Goal: Task Accomplishment & Management: Complete application form

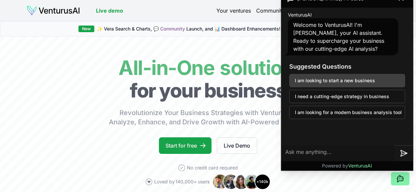
click at [382, 78] on button "I am looking to start a new business" at bounding box center [347, 80] width 116 height 13
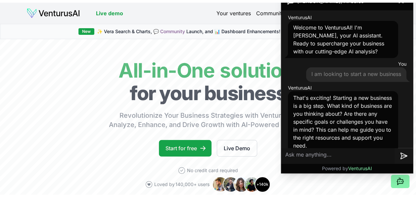
scroll to position [8, 0]
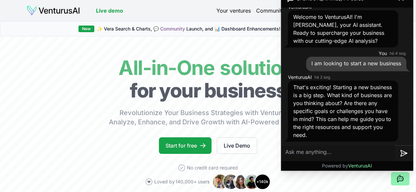
click at [401, 179] on icon at bounding box center [400, 179] width 8 height 8
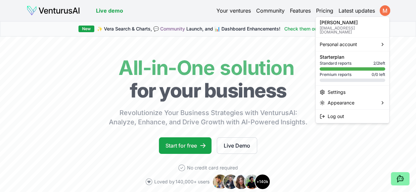
click at [386, 11] on html "We value your privacy We use cookies to enhance your browsing experience, serve…" at bounding box center [208, 96] width 416 height 192
click at [345, 90] on div "Settings" at bounding box center [352, 92] width 71 height 11
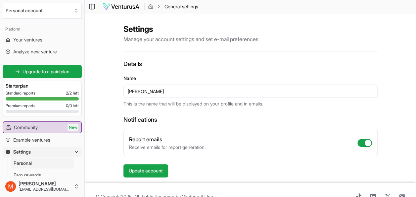
click at [194, 7] on span "General settings" at bounding box center [182, 6] width 34 height 7
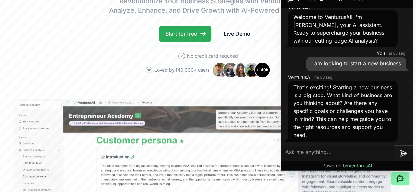
scroll to position [99, 0]
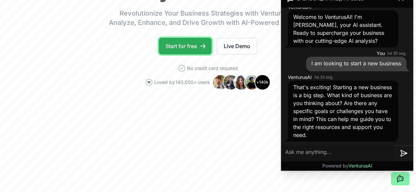
click at [183, 45] on link "Start for free" at bounding box center [185, 46] width 53 height 17
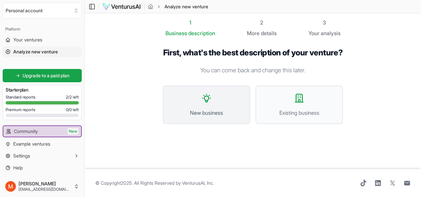
click at [227, 115] on button "New business" at bounding box center [206, 104] width 87 height 38
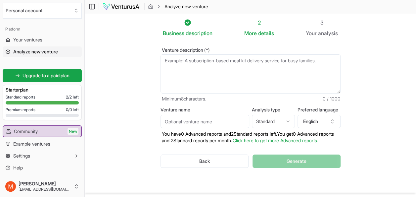
click at [224, 70] on textarea "Venture description (*)" at bounding box center [251, 73] width 180 height 39
click at [289, 119] on html "We value your privacy We use cookies to enhance your browsing experience, serve…" at bounding box center [208, 98] width 416 height 197
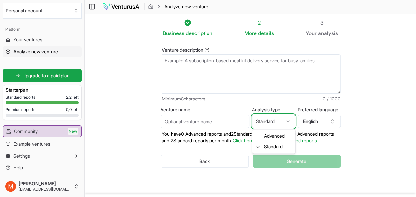
click at [289, 119] on html "We value your privacy We use cookies to enhance your browsing experience, serve…" at bounding box center [208, 98] width 416 height 197
